Goal: Information Seeking & Learning: Learn about a topic

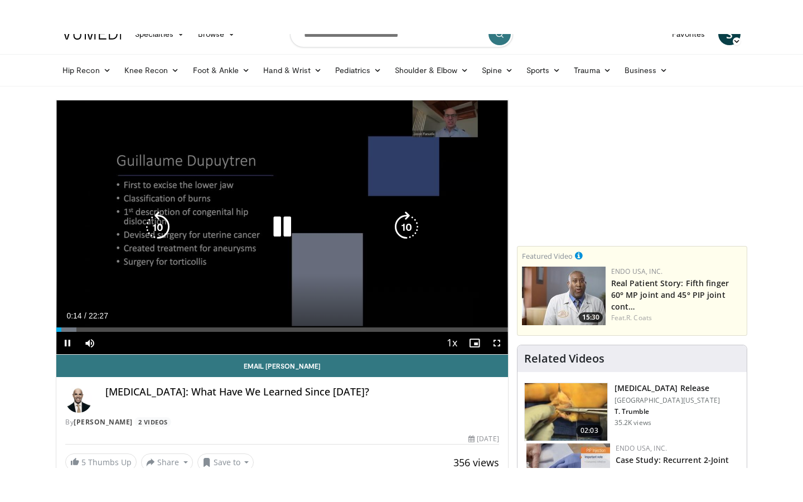
scroll to position [49, 0]
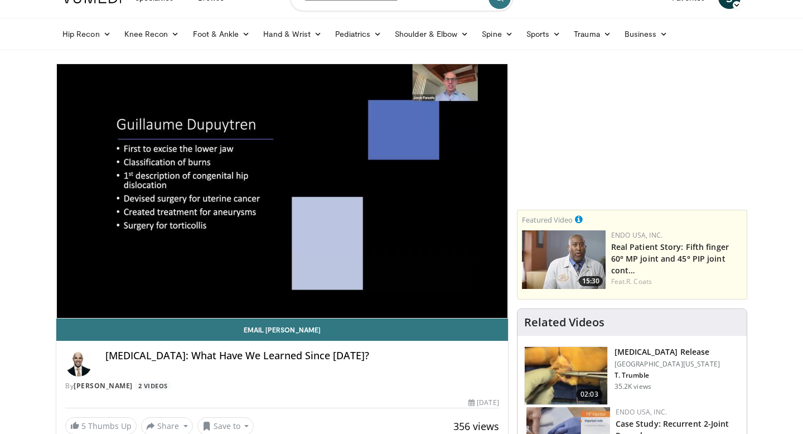
click at [496, 304] on div "10 seconds Tap to unmute" at bounding box center [282, 191] width 452 height 254
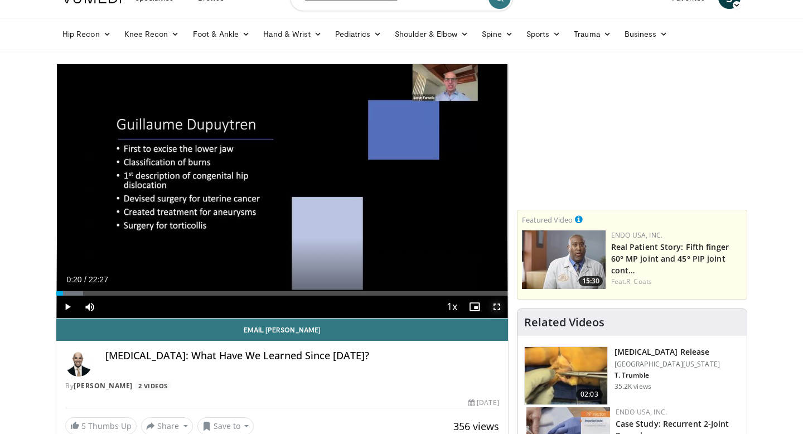
click at [496, 304] on span "Video Player" at bounding box center [497, 307] width 22 height 22
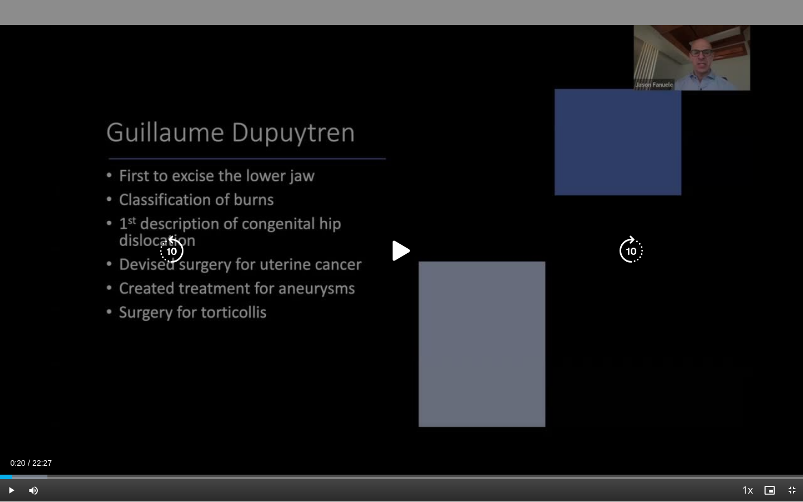
click at [397, 254] on icon "Video Player" at bounding box center [401, 250] width 31 height 31
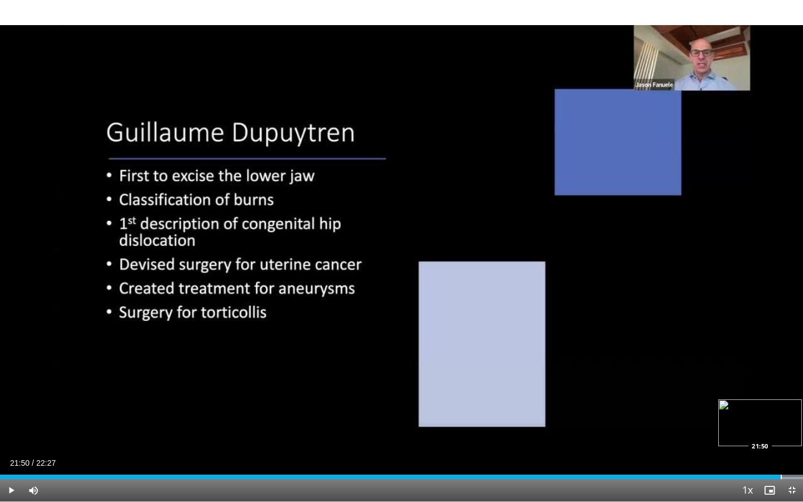
drag, startPoint x: 667, startPoint y: 476, endPoint x: 781, endPoint y: 469, distance: 113.4
click at [781, 433] on div "Loaded : 100.00% 21:50 21:50" at bounding box center [401, 473] width 803 height 11
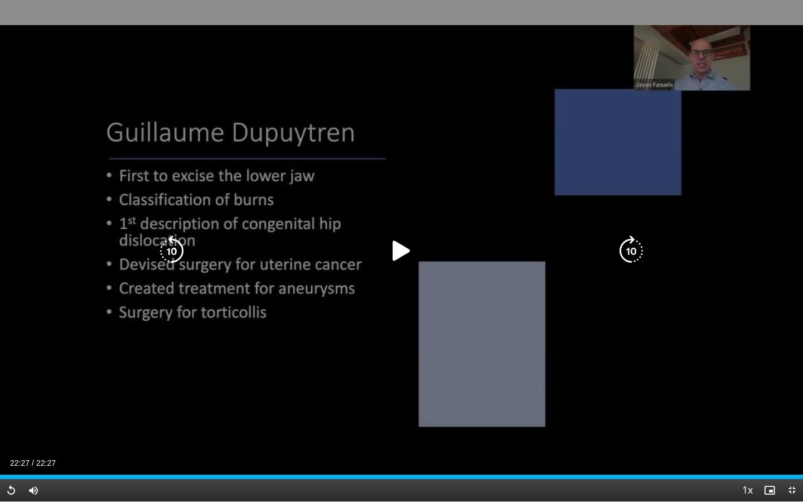
click at [400, 249] on icon "Video Player" at bounding box center [401, 250] width 31 height 31
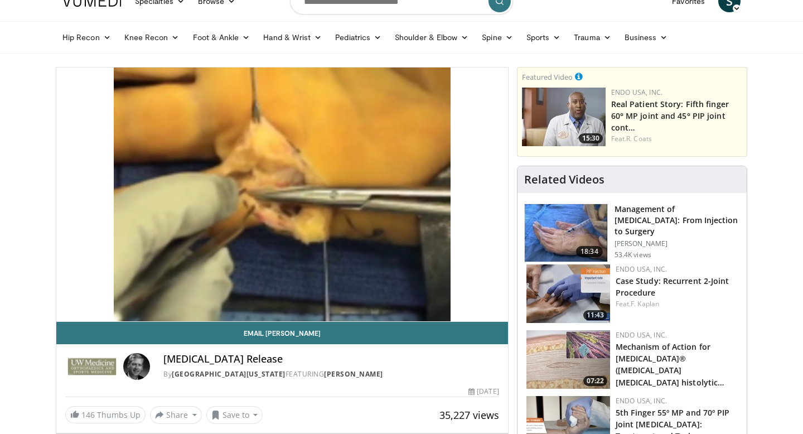
scroll to position [47, 0]
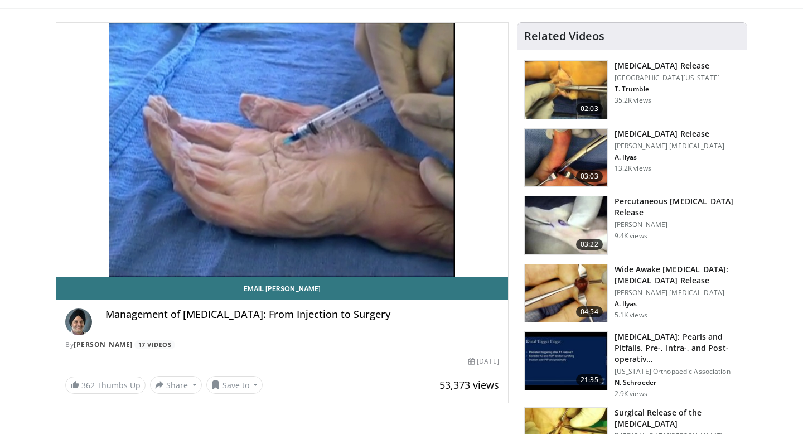
scroll to position [70, 0]
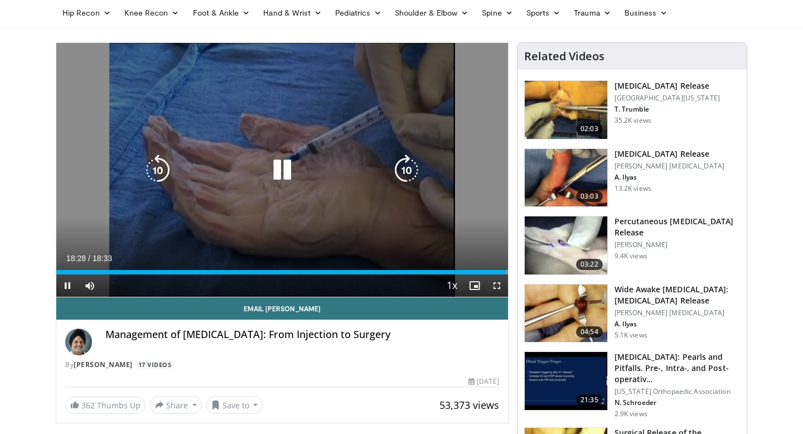
click at [280, 169] on icon "Video Player" at bounding box center [282, 169] width 31 height 31
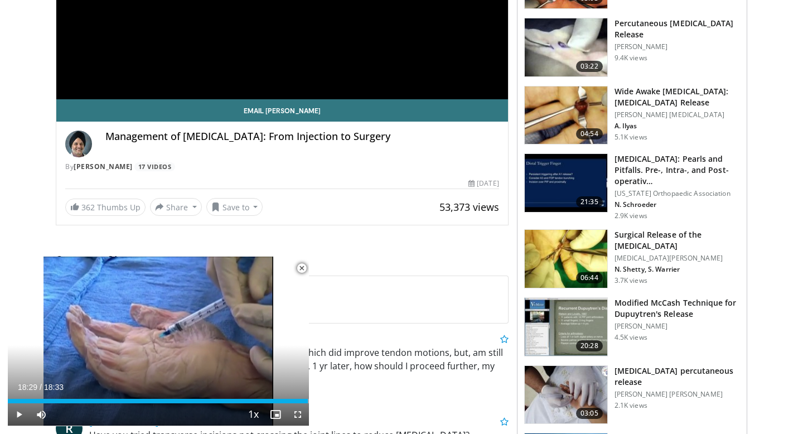
scroll to position [272, 0]
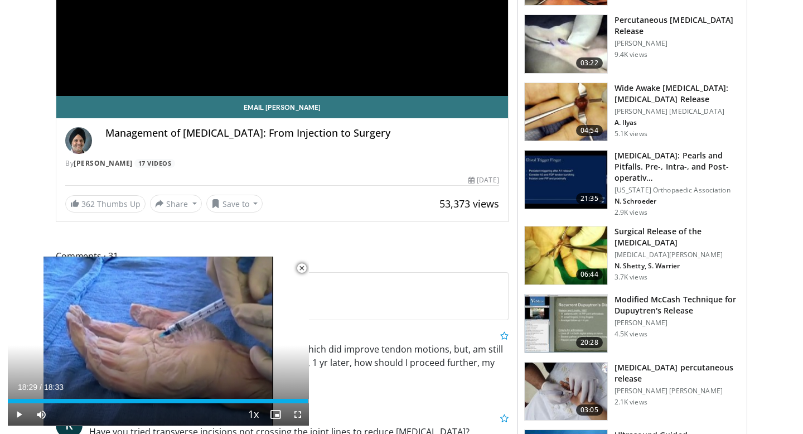
click at [579, 313] on img at bounding box center [566, 323] width 83 height 58
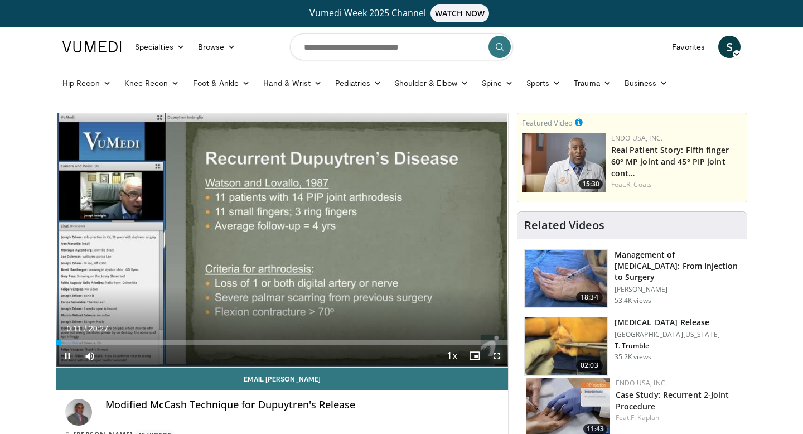
click at [499, 352] on span "Video Player" at bounding box center [497, 356] width 22 height 22
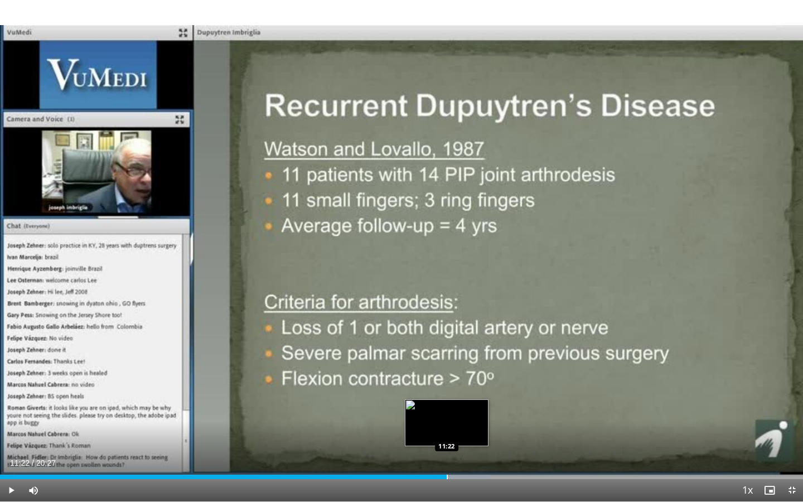
click at [447, 433] on div "Progress Bar" at bounding box center [447, 477] width 1 height 4
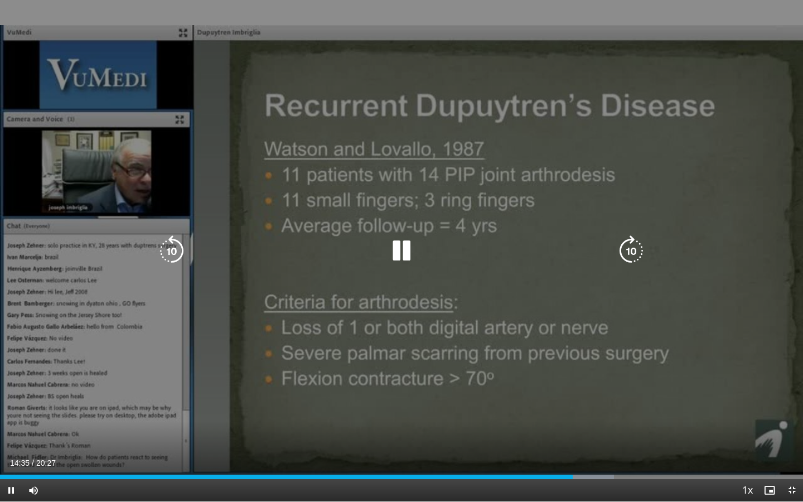
drag, startPoint x: 543, startPoint y: 398, endPoint x: 497, endPoint y: 343, distance: 71.2
click at [497, 349] on div "10 seconds Tap to unmute" at bounding box center [401, 250] width 803 height 501
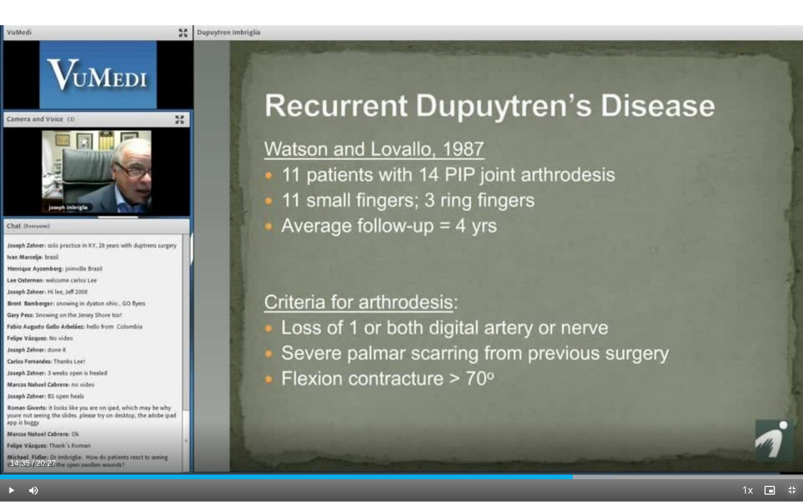
click at [789, 433] on span "Video Player" at bounding box center [792, 490] width 22 height 22
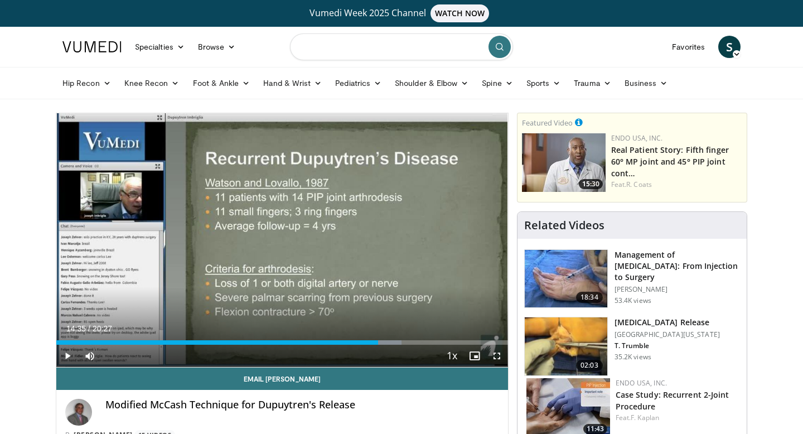
click at [394, 47] on input "Search topics, interventions" at bounding box center [401, 46] width 223 height 27
type input "**********"
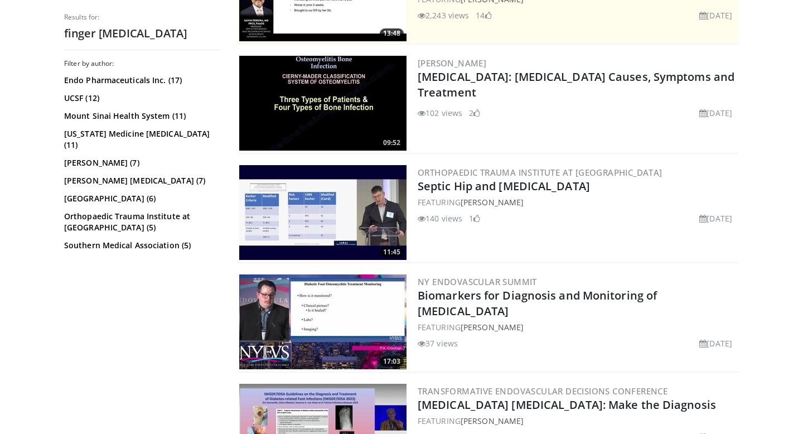
scroll to position [317, 0]
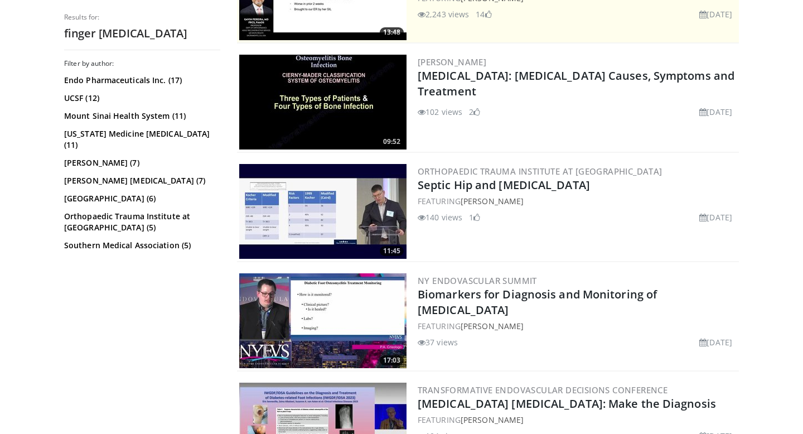
click at [361, 101] on img at bounding box center [322, 102] width 167 height 95
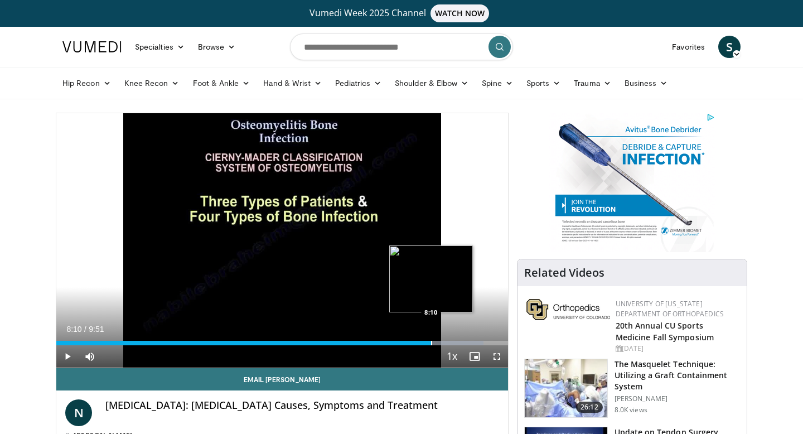
drag, startPoint x: 439, startPoint y: 343, endPoint x: 430, endPoint y: 343, distance: 8.9
click at [431, 343] on div "Progress Bar" at bounding box center [431, 343] width 1 height 4
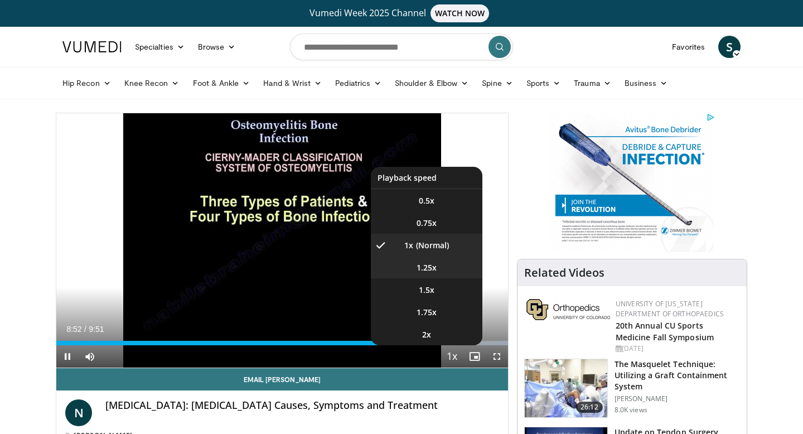
click at [427, 265] on span "1.25x" at bounding box center [427, 267] width 20 height 11
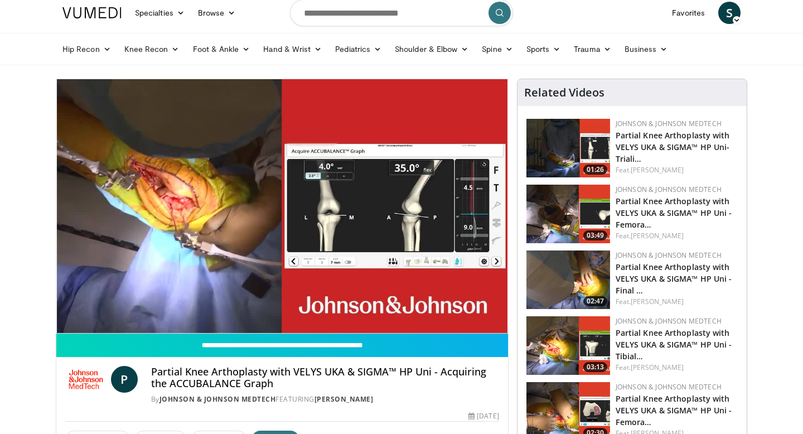
scroll to position [36, 0]
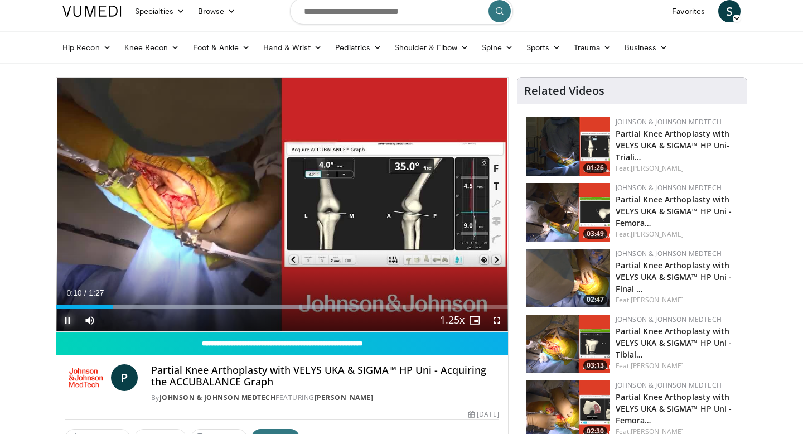
click at [67, 319] on span "Video Player" at bounding box center [67, 320] width 22 height 22
